Goal: Information Seeking & Learning: Learn about a topic

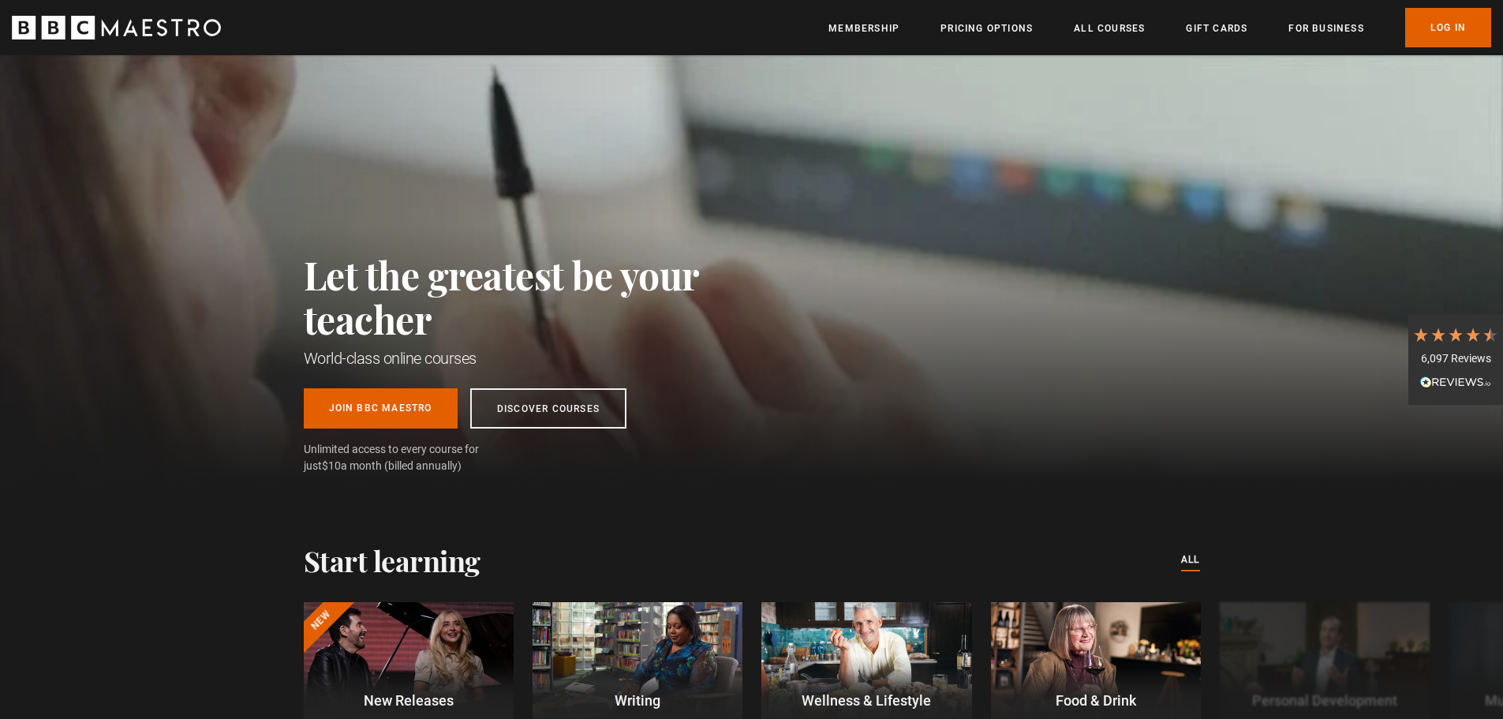
scroll to position [0, 207]
click at [1450, 28] on link "Log In" at bounding box center [1448, 27] width 86 height 39
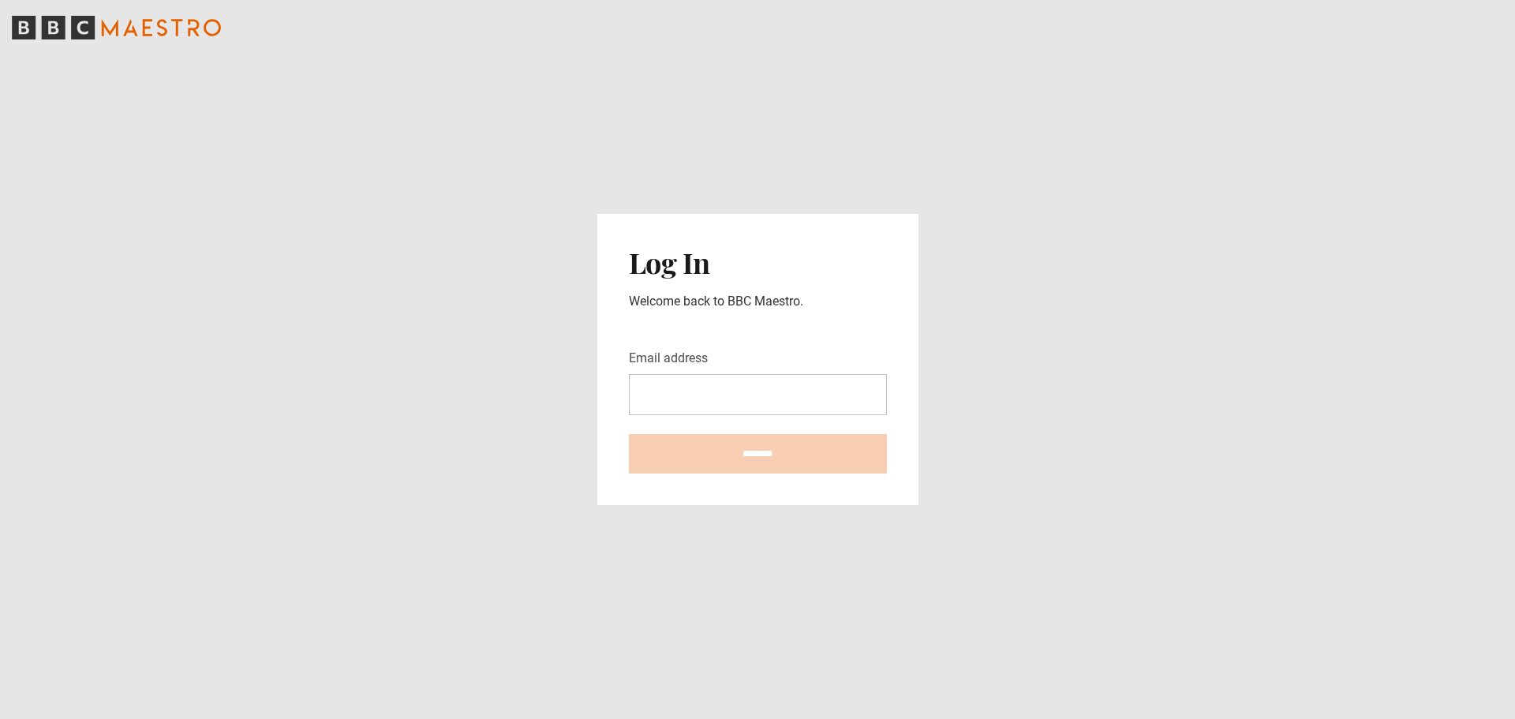
click at [869, 718] on com-1password-button at bounding box center [757, 719] width 1515 height 0
type input "**********"
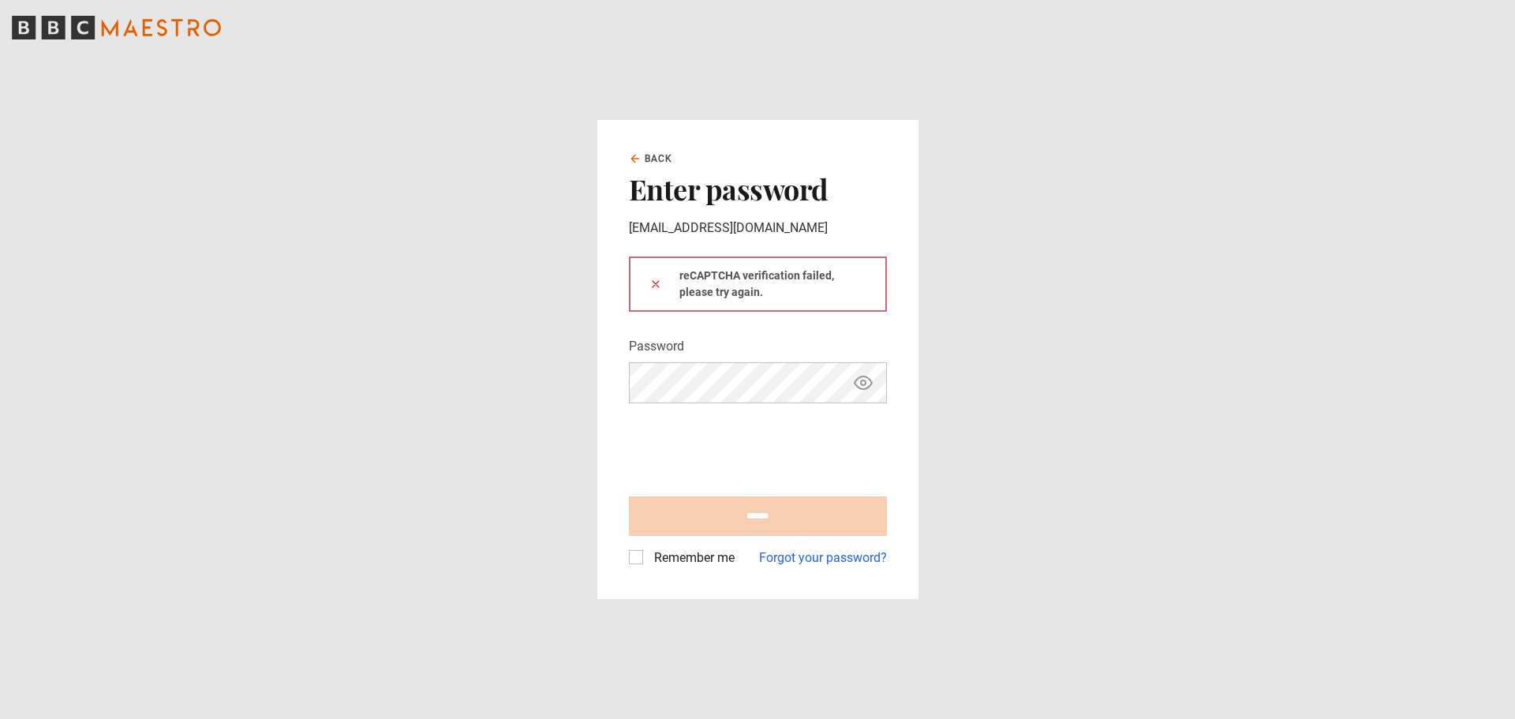
type input "**********"
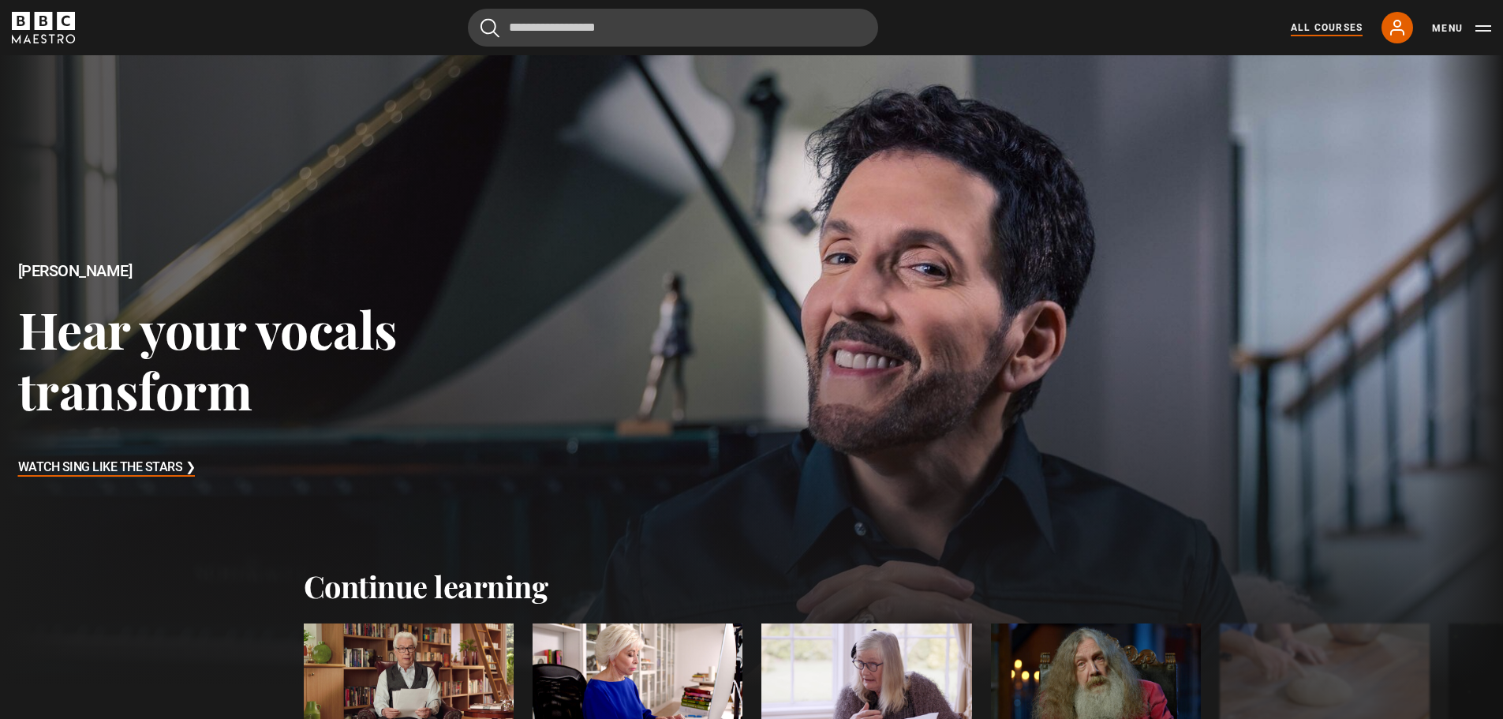
click at [1316, 27] on link "All Courses" at bounding box center [1327, 28] width 72 height 14
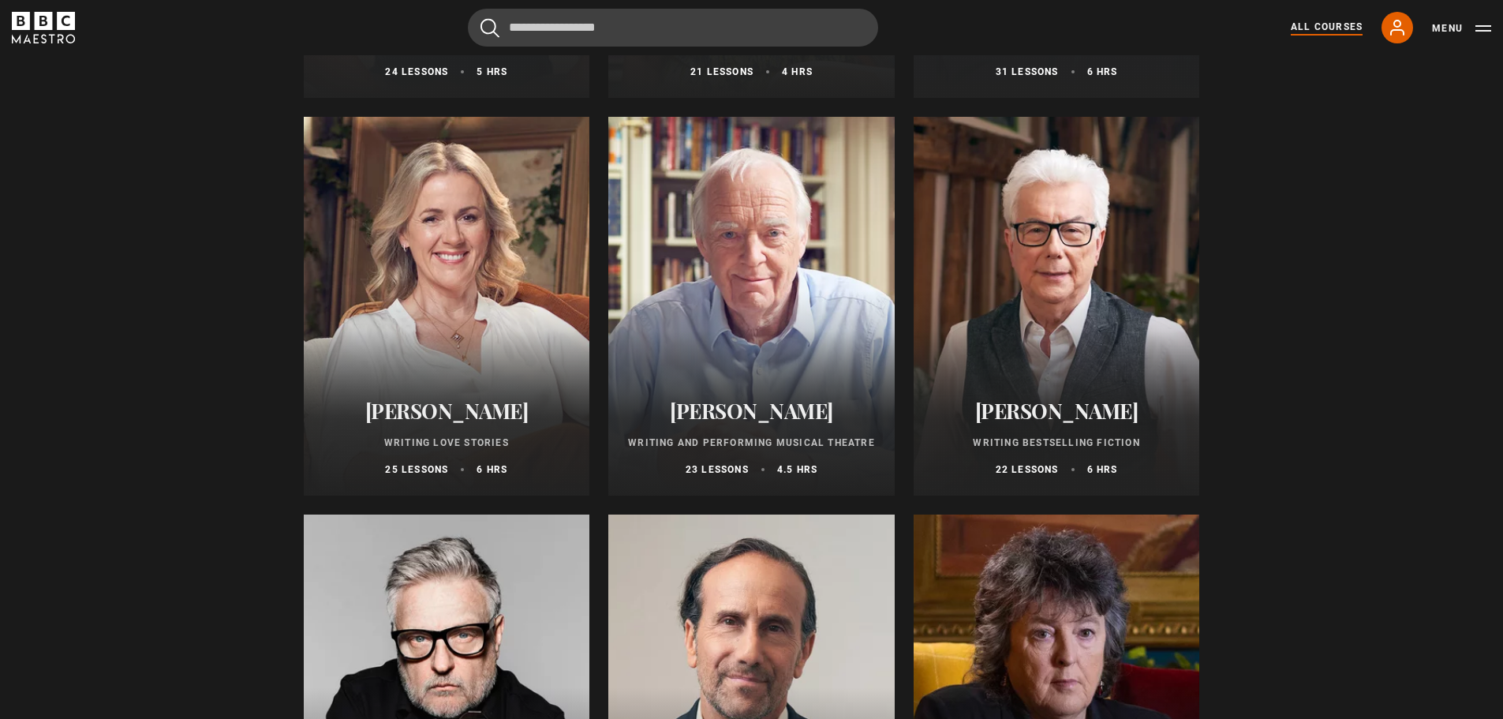
scroll to position [2918, 0]
click at [1067, 290] on div at bounding box center [1057, 305] width 286 height 379
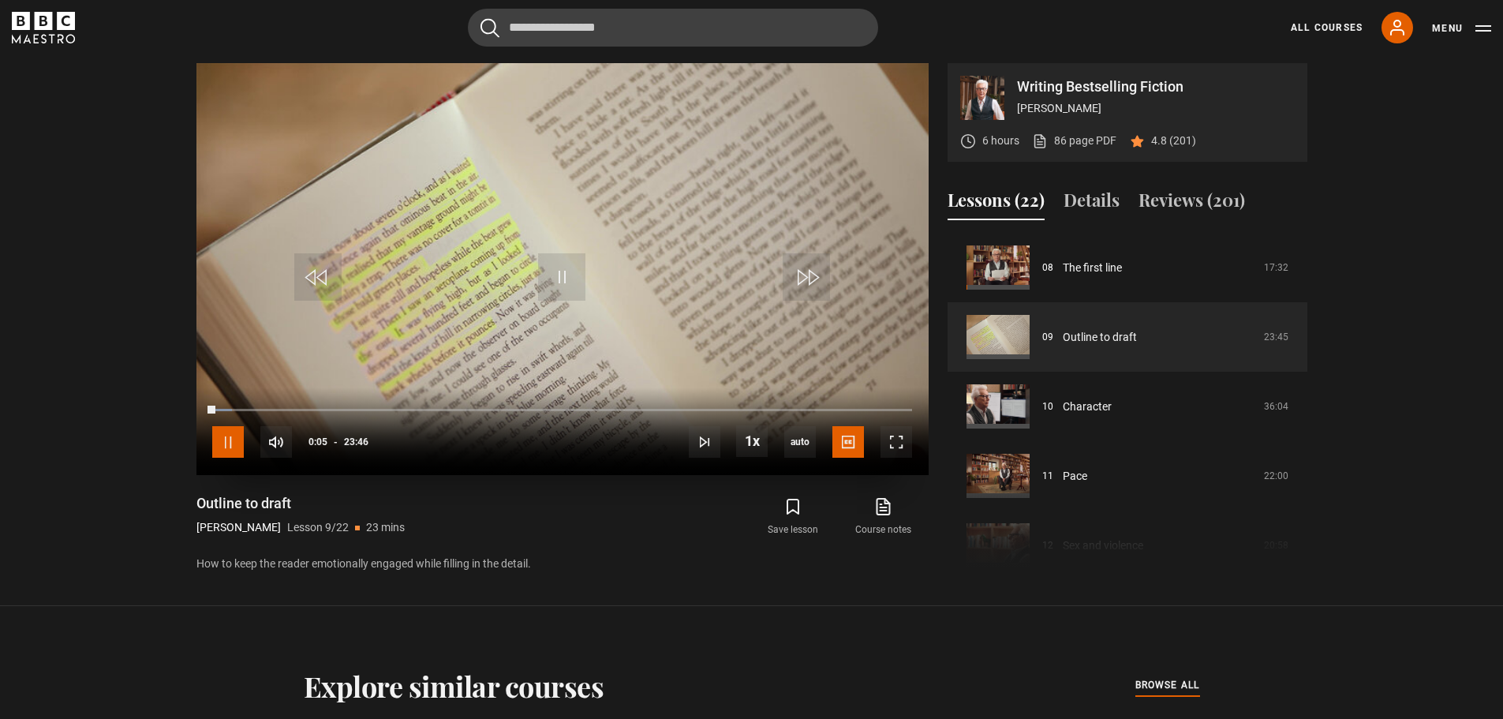
click at [221, 437] on span "Video Player" at bounding box center [228, 442] width 32 height 32
click at [900, 407] on div "10s Skip Back 10 seconds Play 10s Skip Forward 10 seconds Loaded : 3.16% 01:49 …" at bounding box center [562, 431] width 732 height 88
click at [896, 410] on div "23:15" at bounding box center [897, 409] width 2 height 5
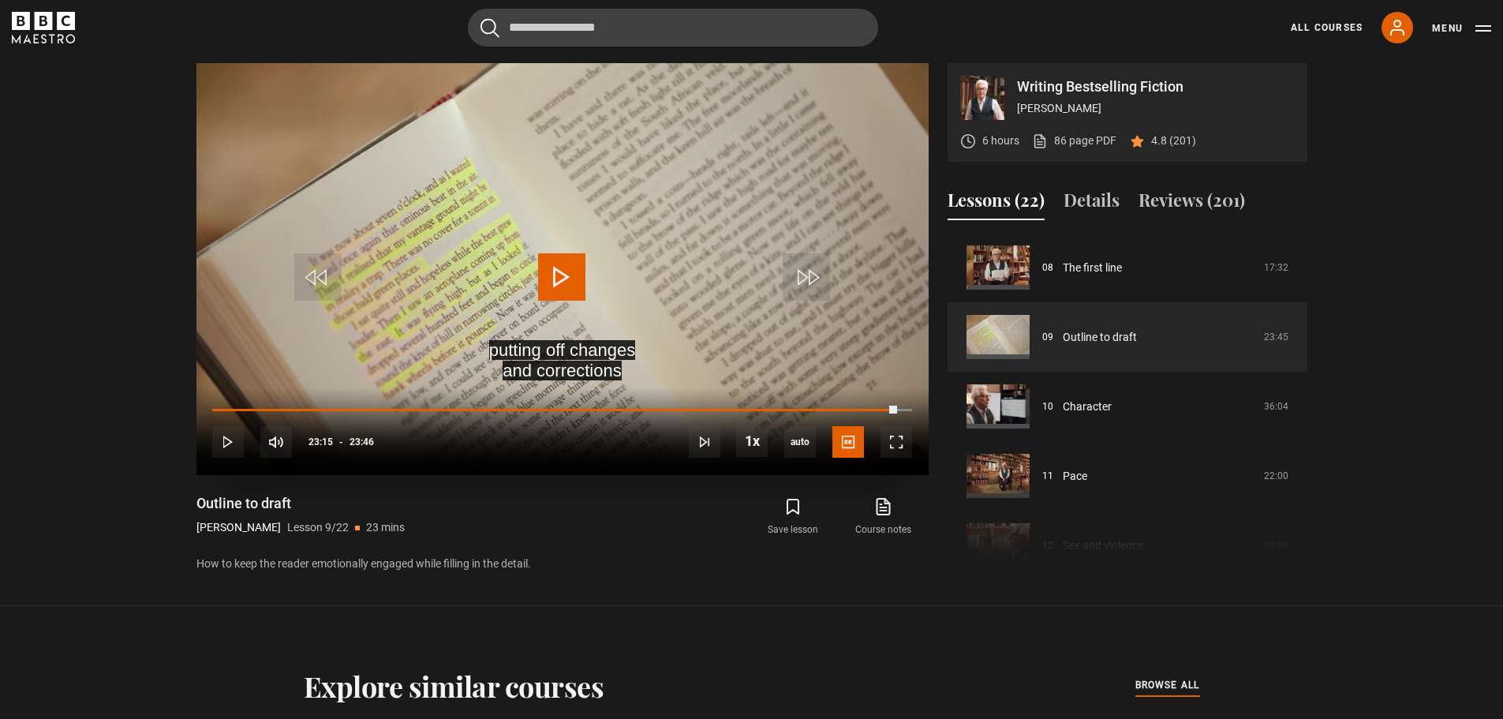
click at [562, 275] on span "Video Player" at bounding box center [561, 276] width 47 height 47
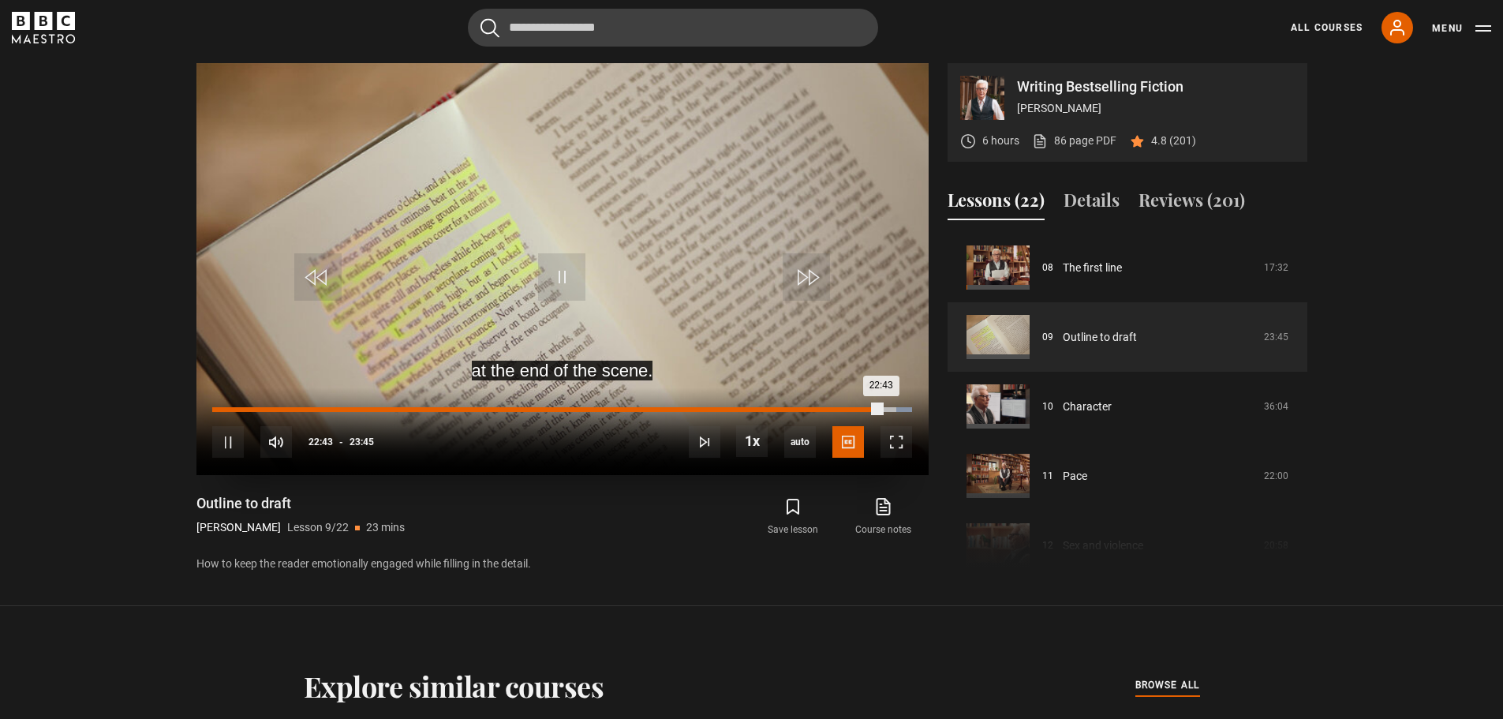
click at [881, 410] on div "Loaded : 100.00% 22:43 22:43" at bounding box center [561, 409] width 699 height 5
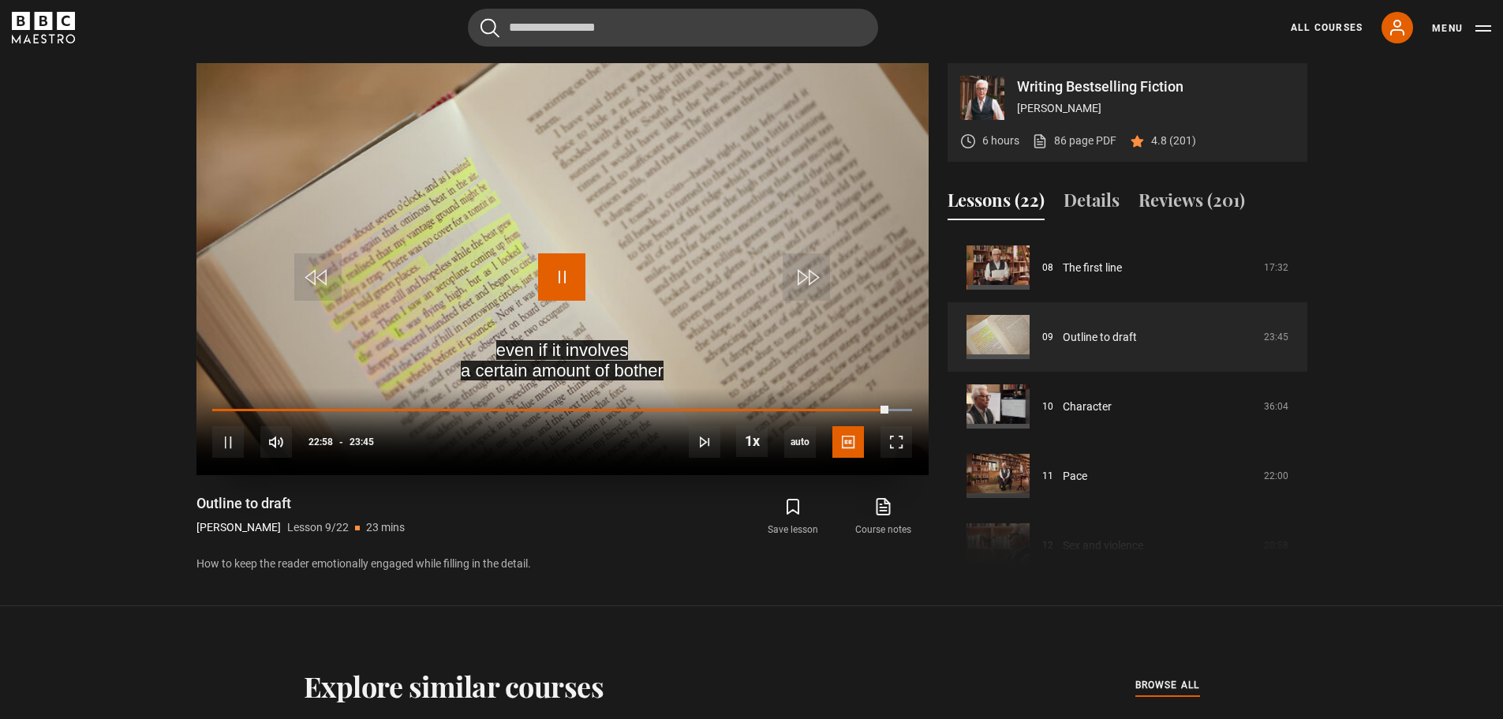
click at [562, 275] on span "Video Player" at bounding box center [561, 276] width 47 height 47
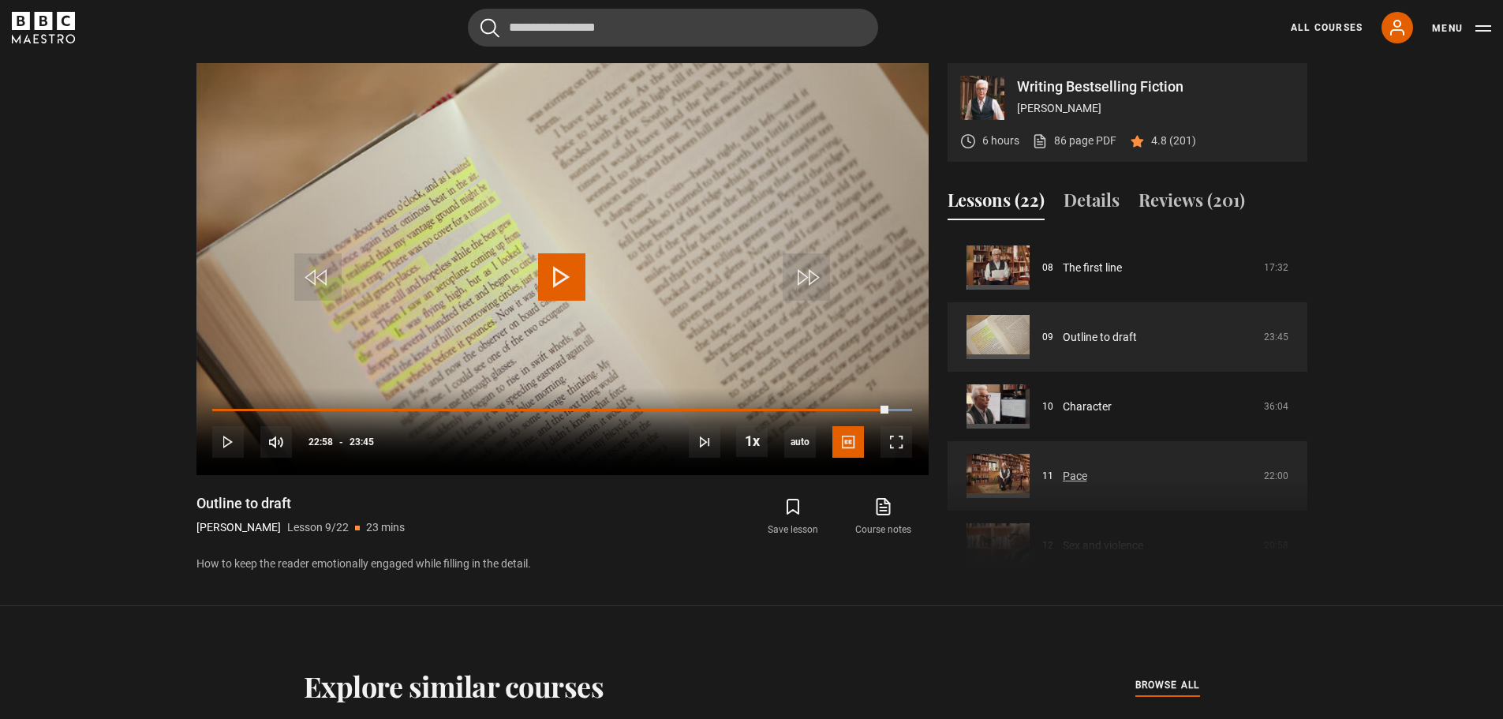
click at [1087, 468] on link "Pace" at bounding box center [1075, 476] width 24 height 17
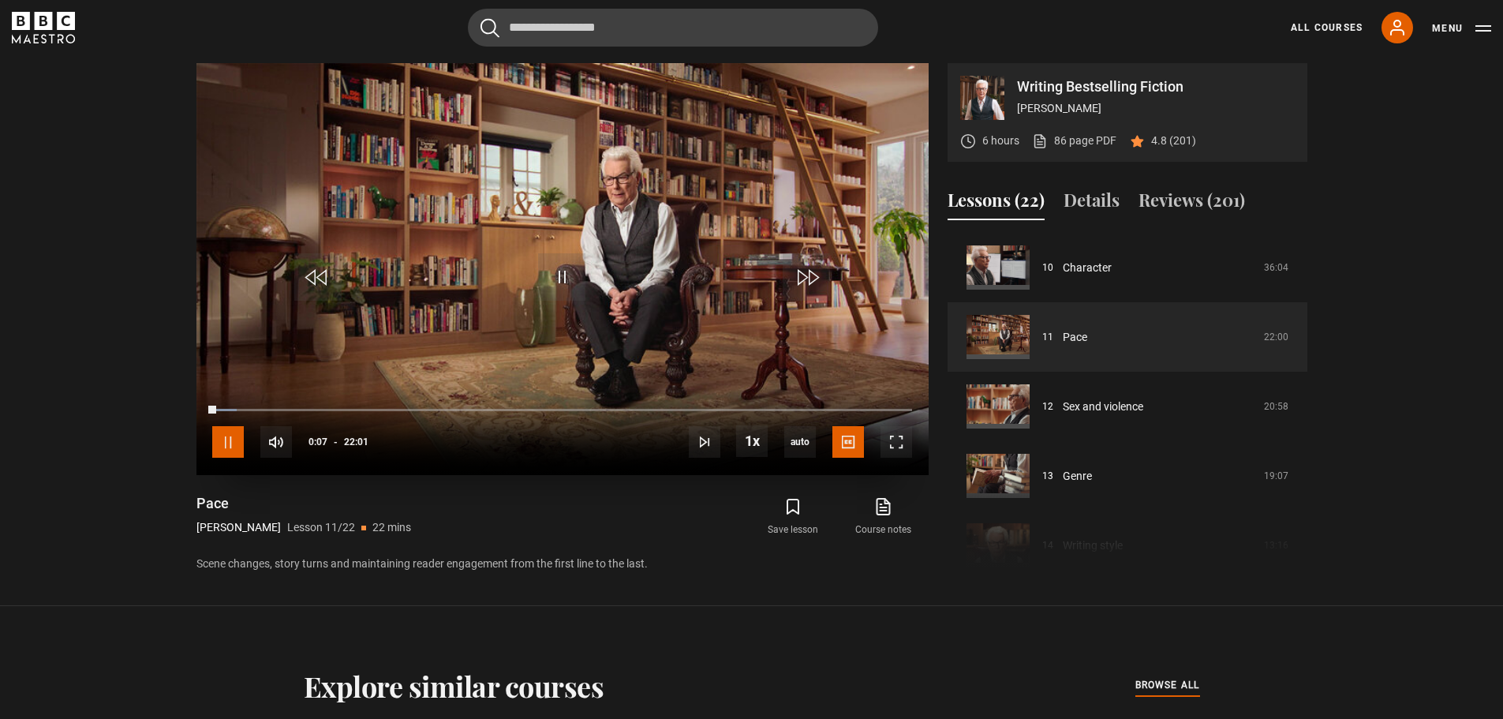
click at [230, 440] on span "Video Player" at bounding box center [228, 442] width 32 height 32
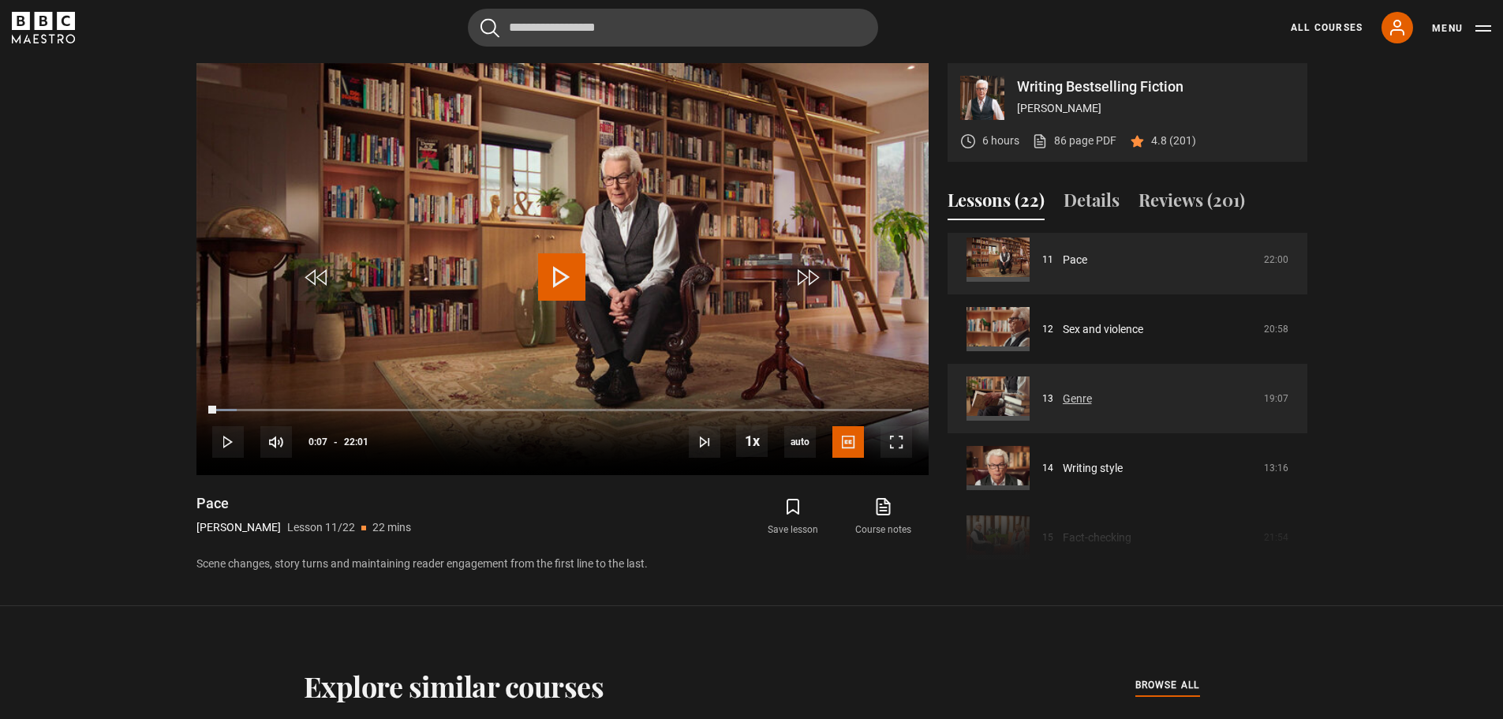
scroll to position [773, 0]
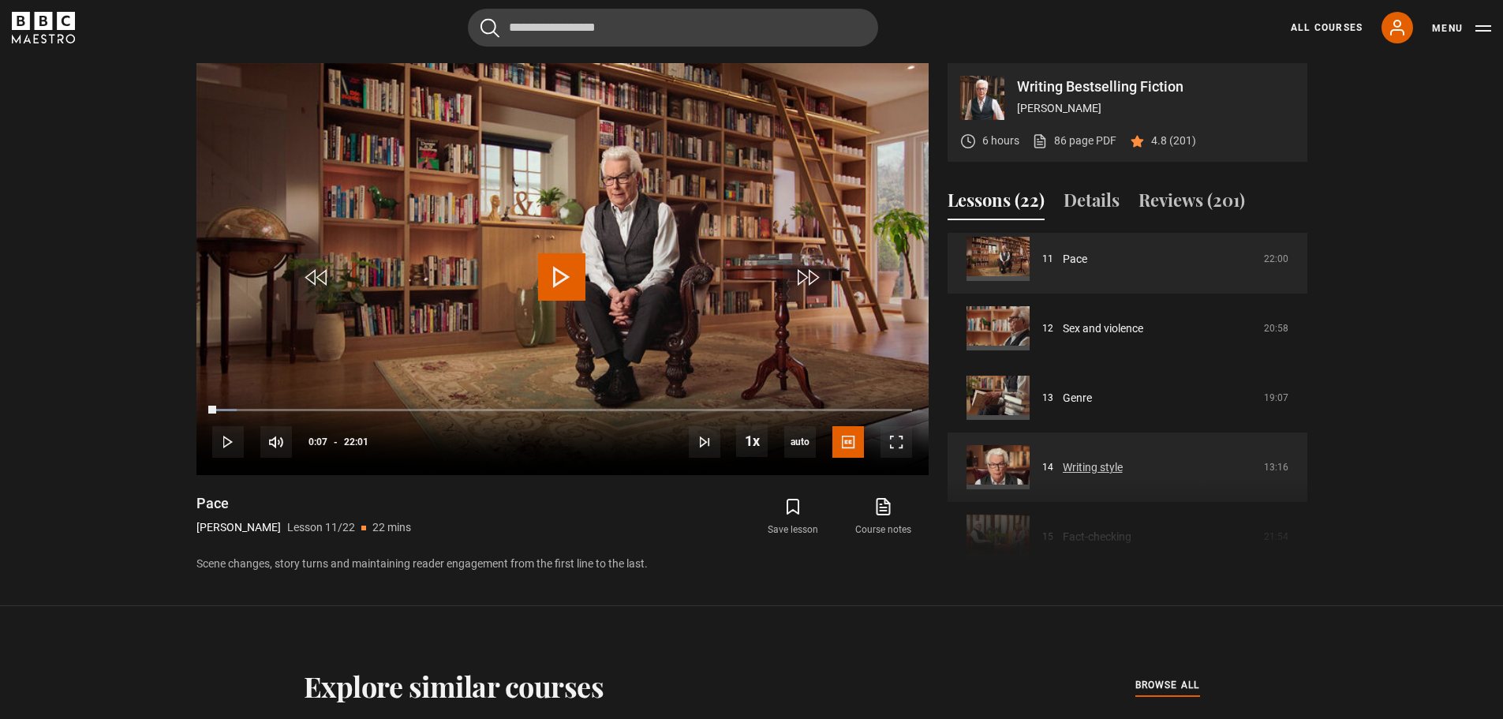
click at [1123, 459] on link "Writing style" at bounding box center [1093, 467] width 60 height 17
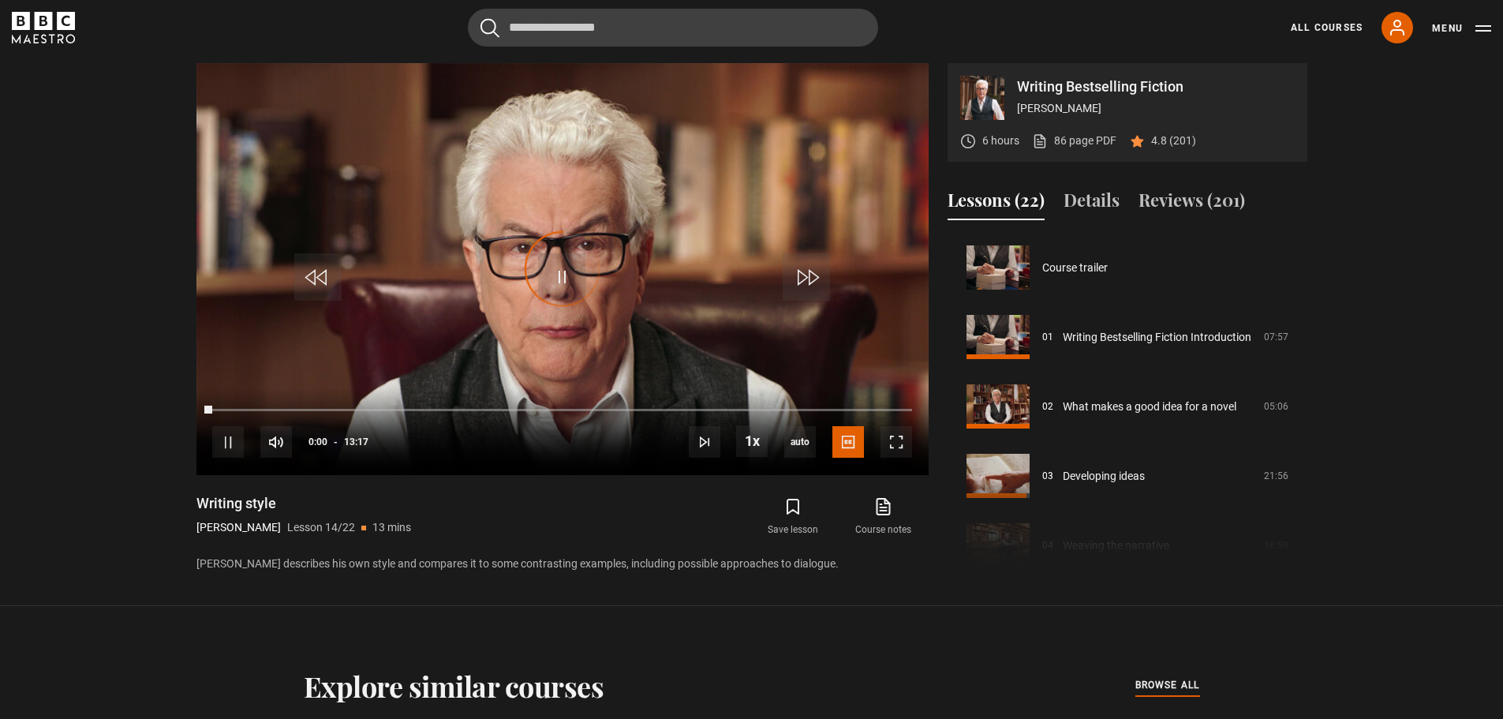
scroll to position [903, 0]
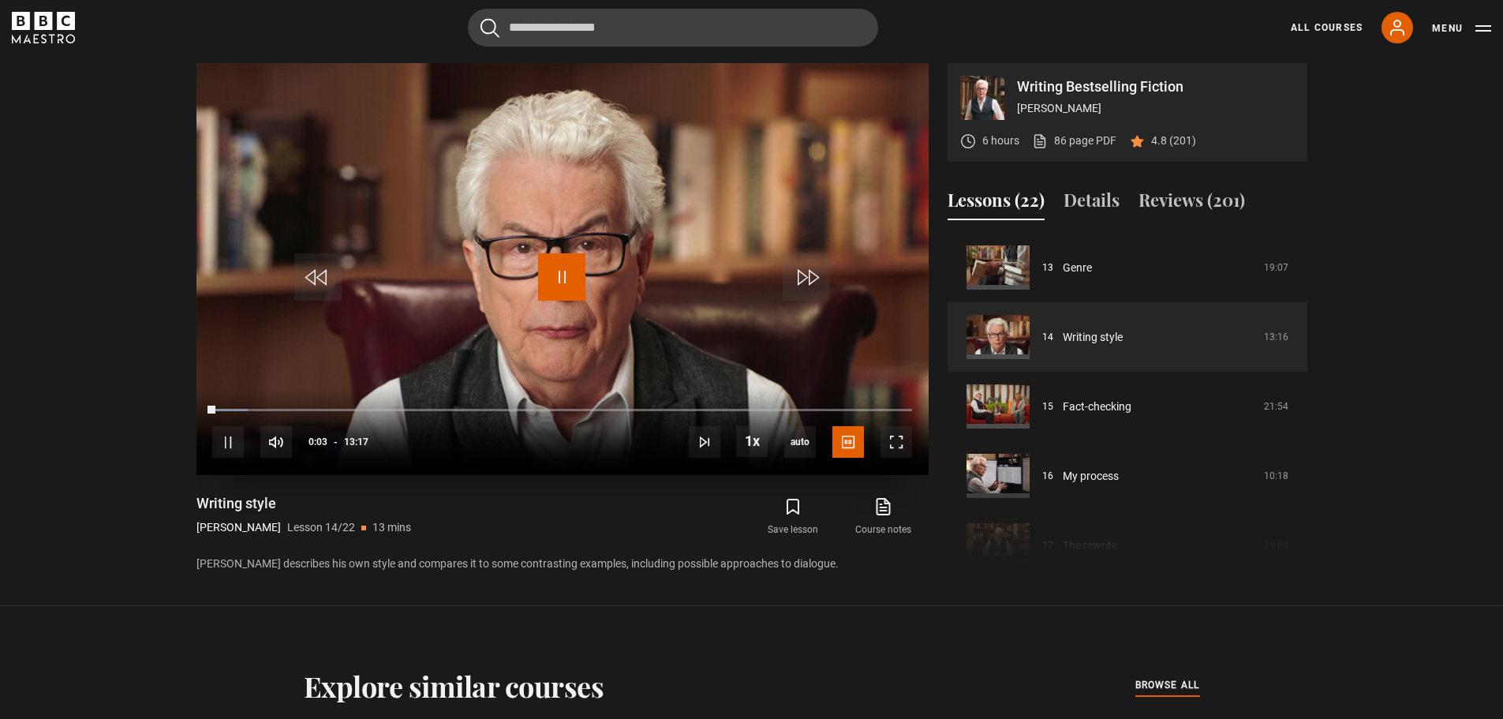
click at [561, 283] on span "Video Player" at bounding box center [561, 276] width 47 height 47
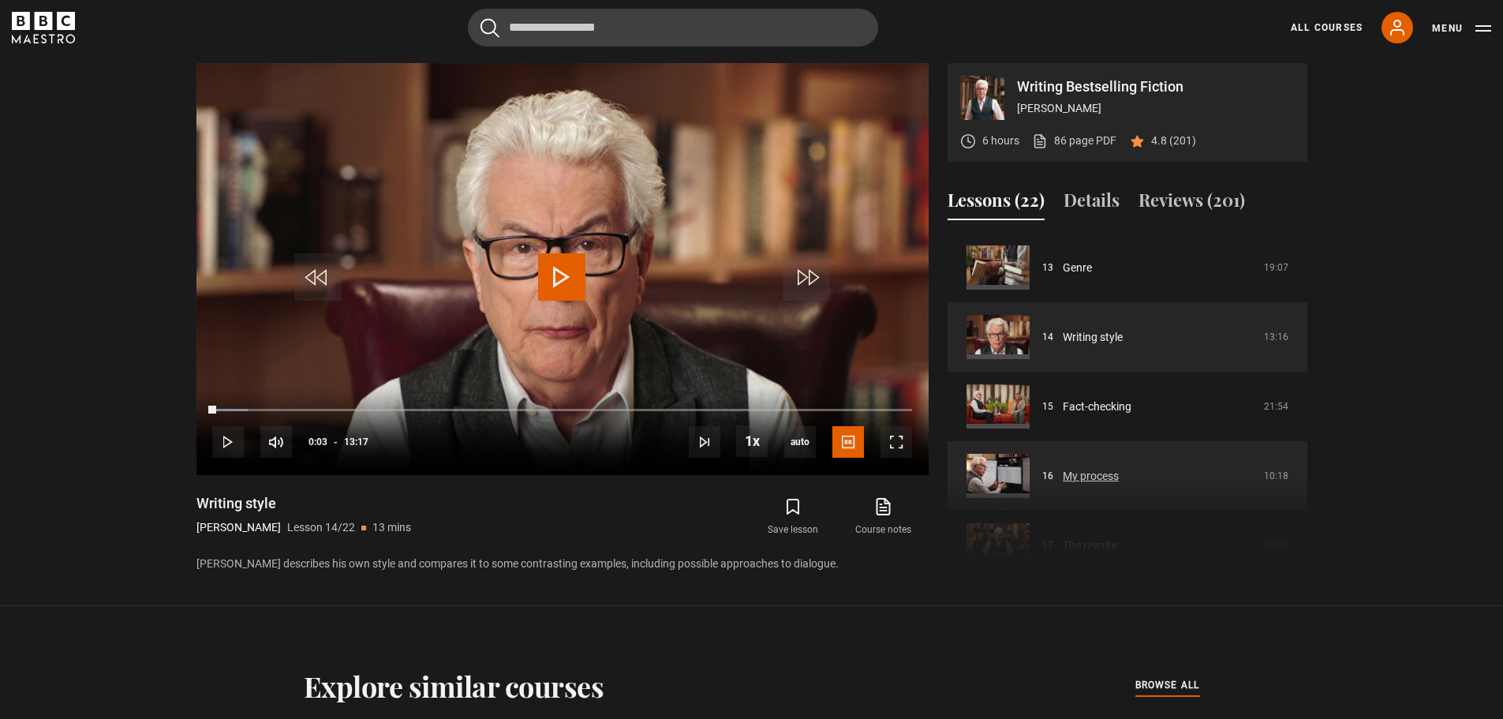
click at [1119, 468] on link "My process" at bounding box center [1091, 476] width 56 height 17
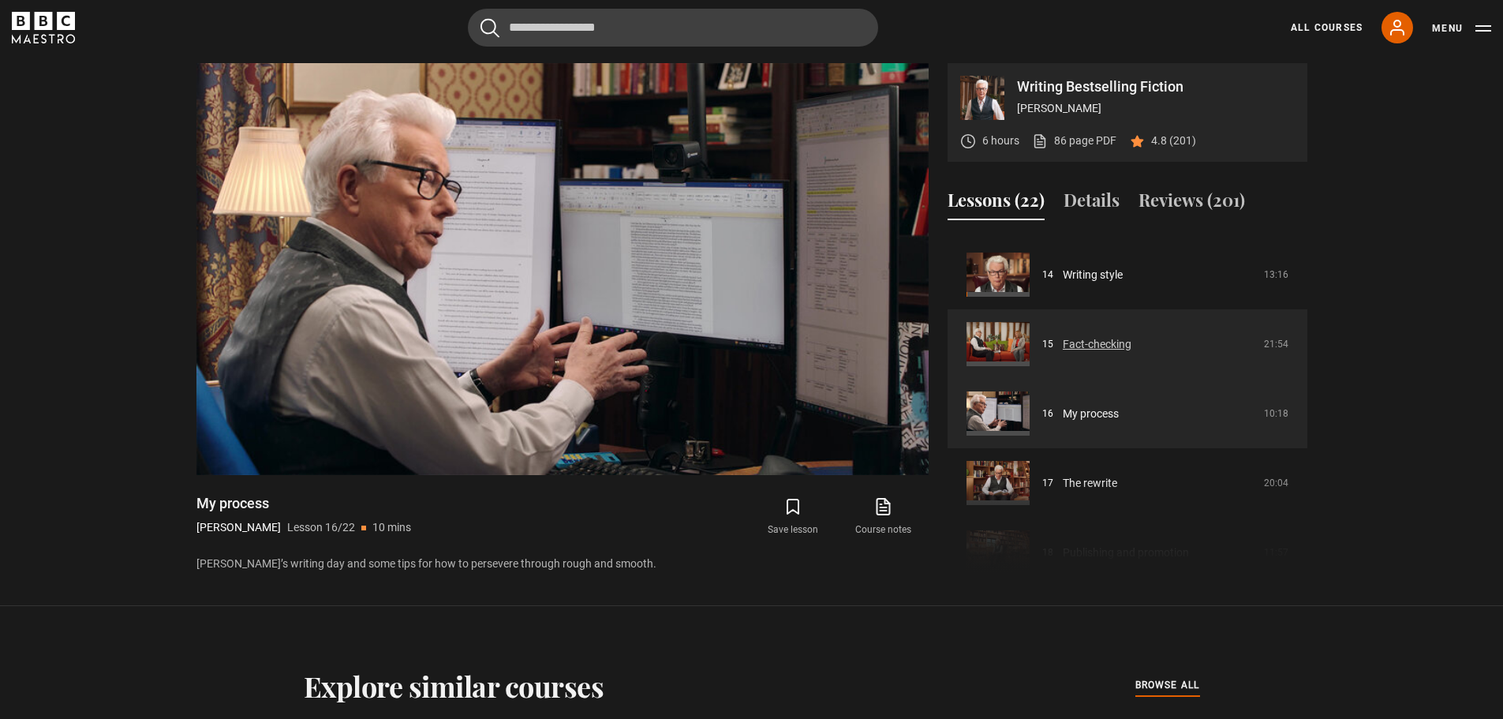
scroll to position [964, 0]
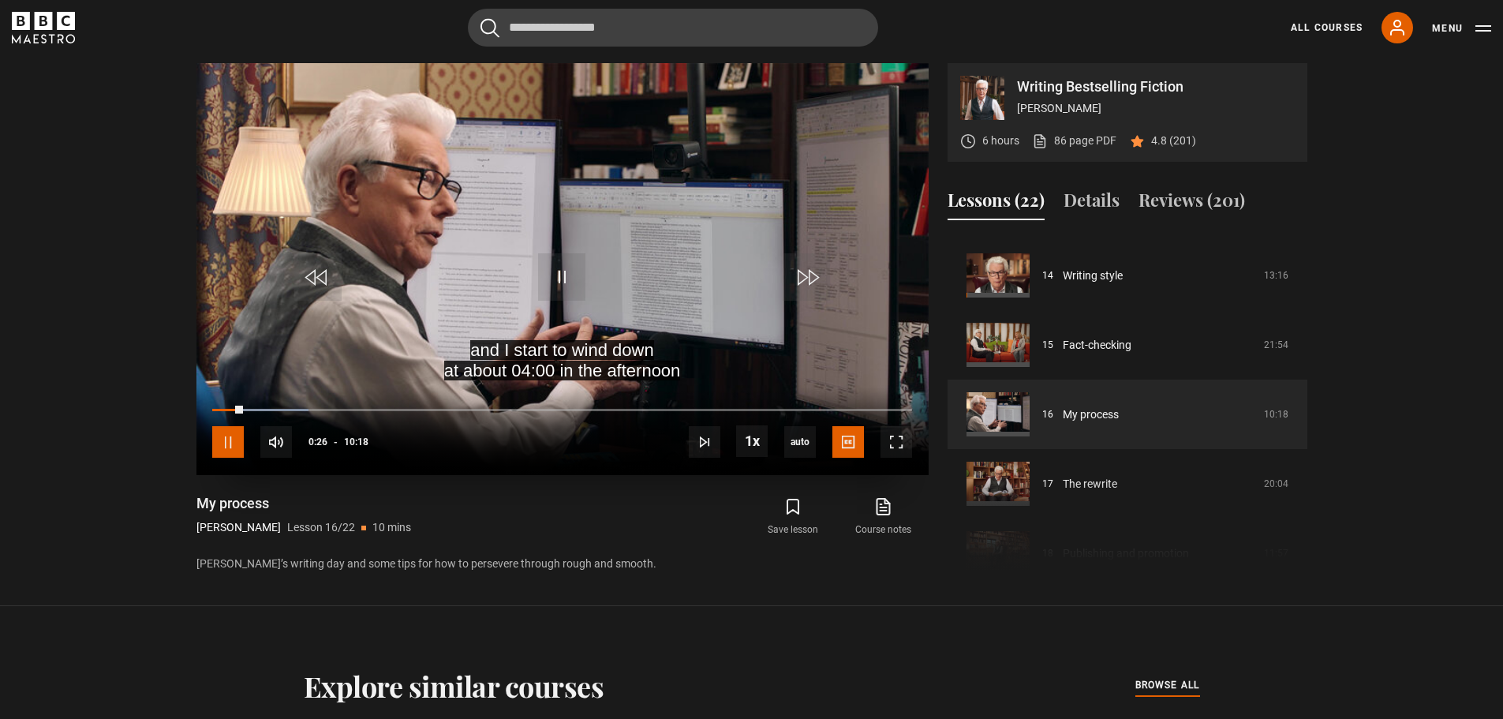
click at [227, 442] on span "Video Player" at bounding box center [228, 442] width 32 height 32
